Goal: Transaction & Acquisition: Purchase product/service

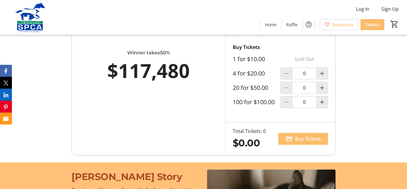
scroll to position [372, 0]
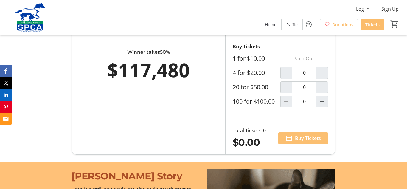
click at [314, 145] on span at bounding box center [303, 138] width 50 height 14
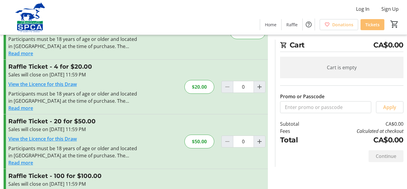
scroll to position [47, 0]
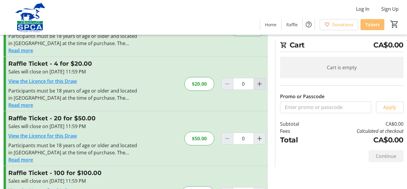
click at [262, 84] on mat-icon "Increment by one" at bounding box center [259, 83] width 7 height 7
type input "1"
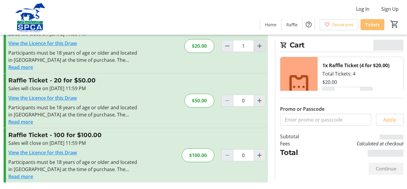
scroll to position [86, 0]
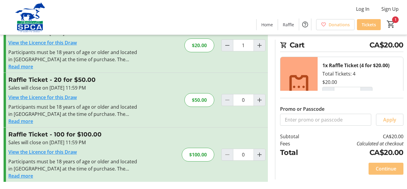
click at [387, 172] on span "Continue" at bounding box center [386, 168] width 21 height 7
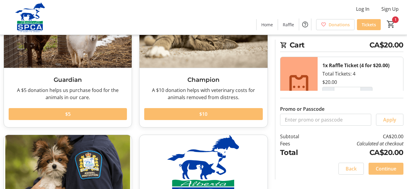
scroll to position [106, 0]
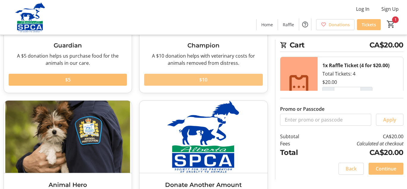
click at [215, 82] on span at bounding box center [203, 79] width 118 height 14
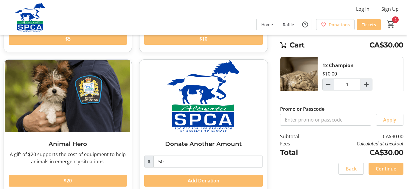
scroll to position [159, 0]
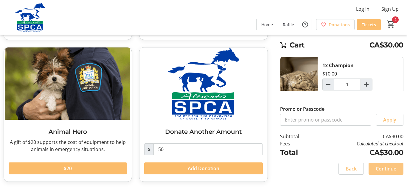
click at [390, 169] on span "Continue" at bounding box center [386, 168] width 21 height 7
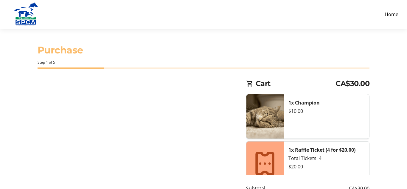
select select "CA"
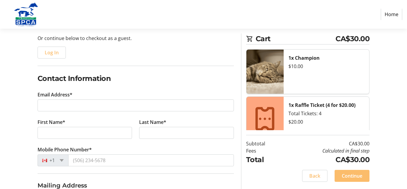
scroll to position [71, 0]
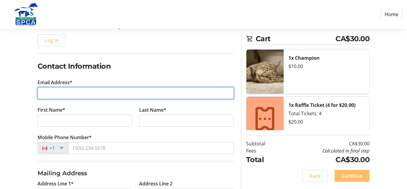
click at [74, 95] on input "Email Address*" at bounding box center [136, 93] width 196 height 12
type input "[EMAIL_ADDRESS][PERSON_NAME][DOMAIN_NAME]"
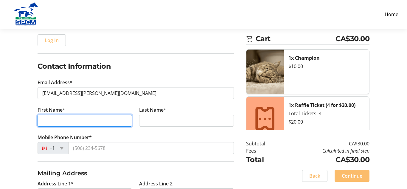
type input "[PERSON_NAME]"
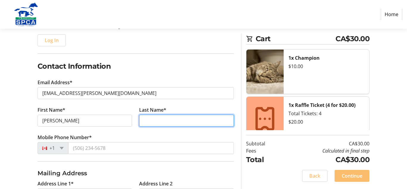
type input "[PERSON_NAME]"
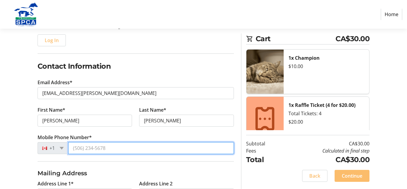
type input "[PHONE_NUMBER]"
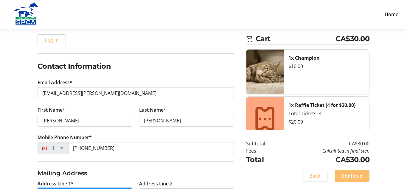
type input "[STREET_ADDRESS][PERSON_NAME]"
type input "Townhouse 5"
type input "[GEOGRAPHIC_DATA]"
select select "AB"
type input "T6W 1H1"
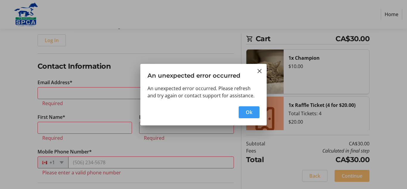
scroll to position [0, 0]
click at [251, 113] on span "Ok" at bounding box center [249, 111] width 7 height 7
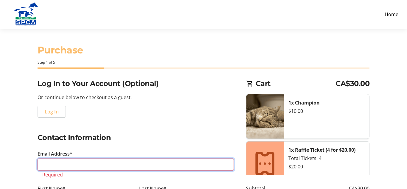
scroll to position [71, 0]
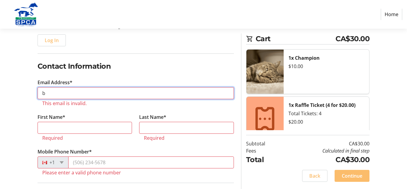
type input "[EMAIL_ADDRESS][PERSON_NAME][DOMAIN_NAME]"
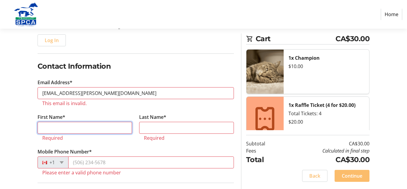
type input "[PERSON_NAME]"
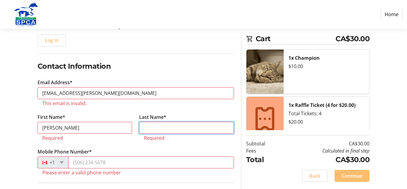
type input "[PERSON_NAME]"
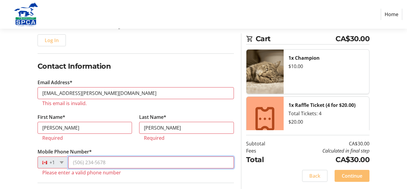
type input "[PHONE_NUMBER]"
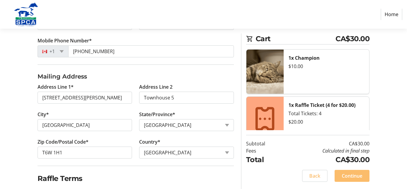
scroll to position [168, 0]
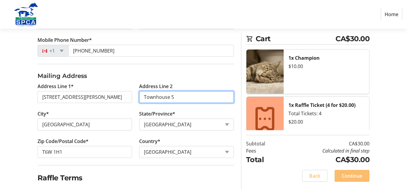
click at [182, 99] on input "Townhouse 5" at bounding box center [186, 97] width 95 height 12
type input "T"
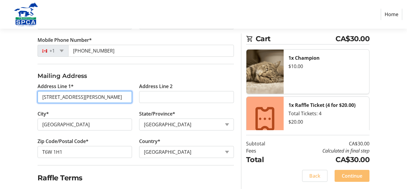
click at [42, 98] on input "[STREET_ADDRESS][PERSON_NAME]" at bounding box center [85, 97] width 95 height 12
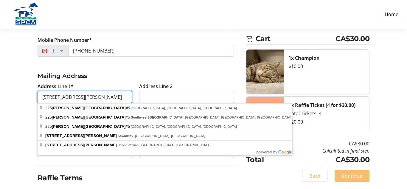
type input "[STREET_ADDRESS][PERSON_NAME]"
click at [17, 135] on div "Log In to Your Account (Optional) Or continue below to checkout as a guest. Log…" at bounding box center [203, 59] width 407 height 299
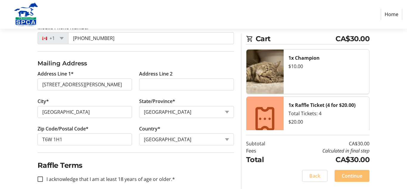
scroll to position [189, 0]
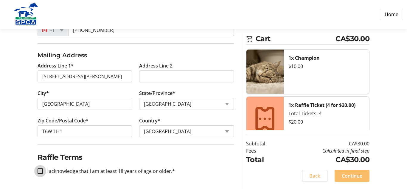
click at [40, 172] on input "I acknowledge that I am at least 18 years of age or older.*" at bounding box center [40, 170] width 5 height 5
checkbox input "true"
click at [359, 176] on span "Continue" at bounding box center [352, 175] width 21 height 7
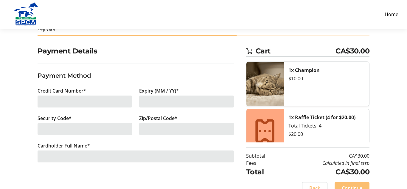
scroll to position [37, 0]
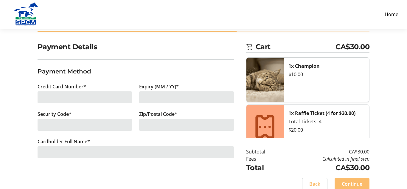
click at [90, 97] on div at bounding box center [85, 97] width 95 height 12
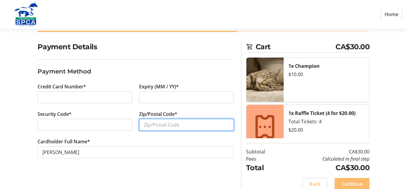
click at [174, 123] on input "Zip/Postal Code*" at bounding box center [186, 125] width 95 height 12
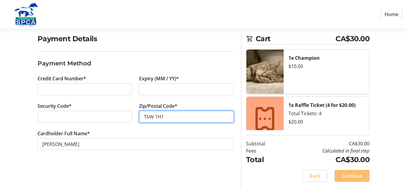
scroll to position [44, 0]
type input "T6W 1H1"
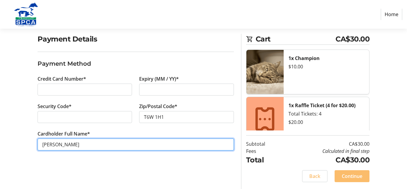
click at [59, 144] on input "[PERSON_NAME]" at bounding box center [136, 144] width 196 height 12
type input "[PERSON_NAME]"
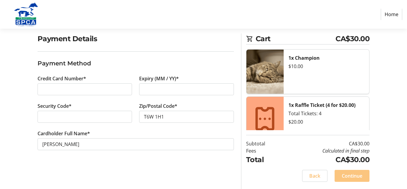
click at [357, 176] on span "Continue" at bounding box center [352, 175] width 21 height 7
